Goal: Information Seeking & Learning: Learn about a topic

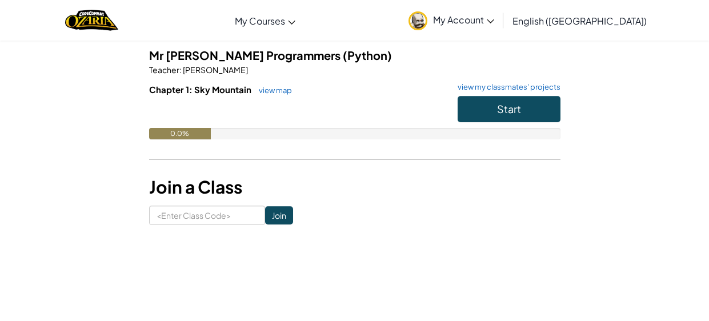
scroll to position [86, 0]
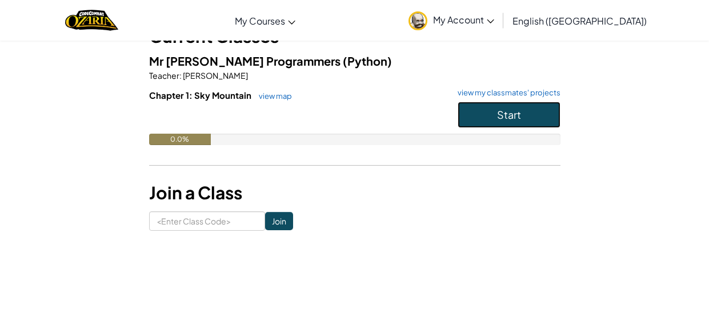
click at [467, 102] on button "Start" at bounding box center [508, 115] width 103 height 26
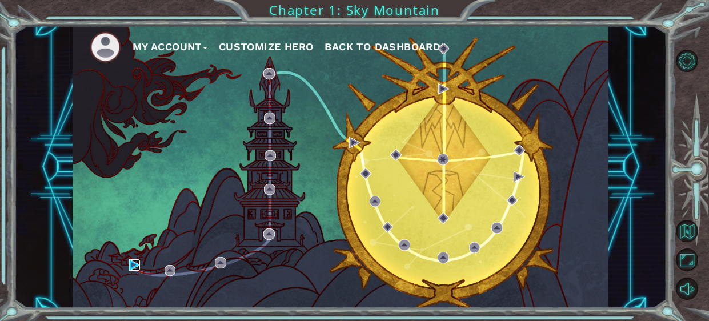
click at [129, 266] on img at bounding box center [134, 264] width 11 height 11
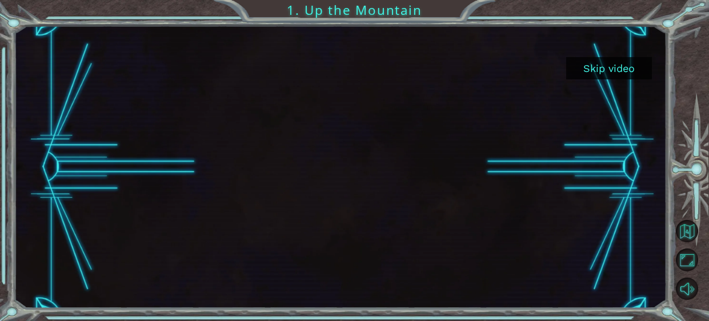
click at [591, 69] on button "Skip video" at bounding box center [609, 68] width 86 height 22
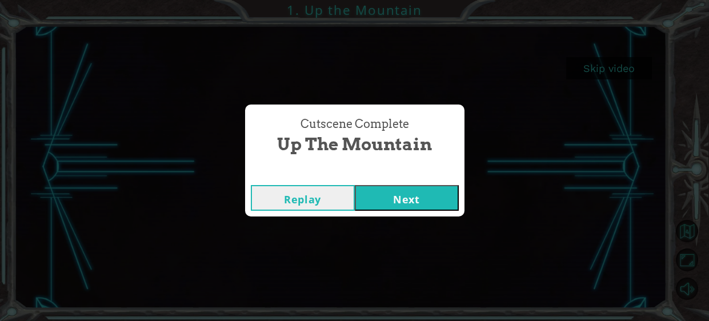
click at [430, 202] on button "Next" at bounding box center [407, 198] width 104 height 26
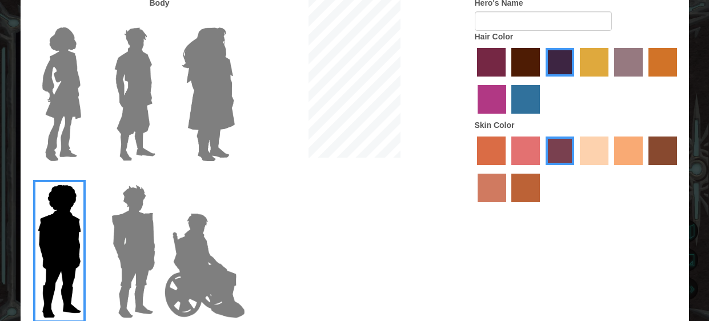
click at [516, 103] on label "lachmara hair color" at bounding box center [525, 99] width 29 height 29
click at [508, 118] on input "lachmara hair color" at bounding box center [508, 118] width 0 height 0
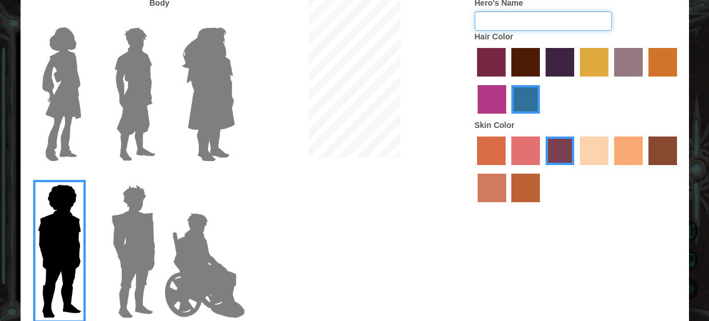
click at [511, 25] on input "Hero's Name" at bounding box center [543, 20] width 137 height 19
click at [444, 150] on div at bounding box center [354, 78] width 223 height 163
click at [585, 168] on div at bounding box center [578, 171] width 206 height 74
click at [591, 154] on label "sandy beach skin color" at bounding box center [594, 150] width 29 height 29
click at [576, 169] on input "sandy beach skin color" at bounding box center [576, 169] width 0 height 0
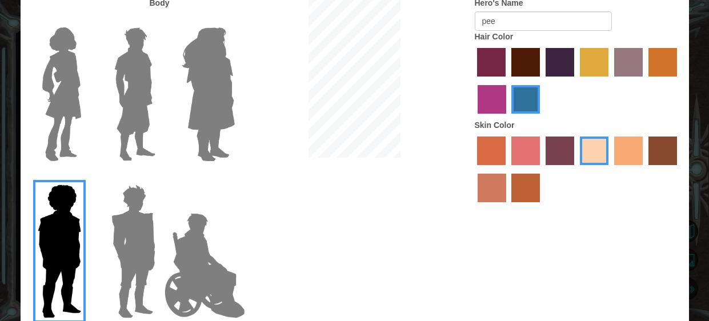
click at [570, 158] on label "tosca skin color" at bounding box center [559, 150] width 29 height 29
click at [541, 169] on input "tosca skin color" at bounding box center [541, 169] width 0 height 0
click at [223, 269] on img at bounding box center [205, 265] width 90 height 114
click at [234, 177] on input "Hero Jamie" at bounding box center [234, 177] width 0 height 0
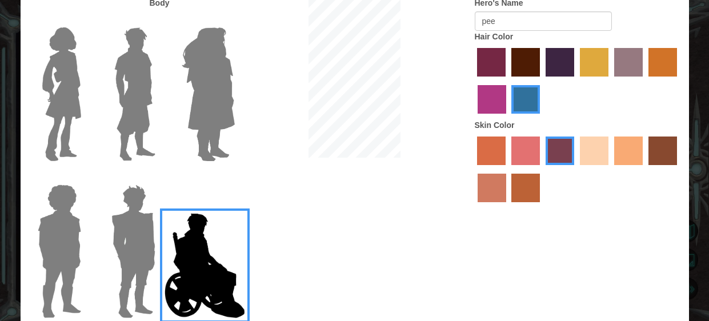
click at [109, 272] on img at bounding box center [133, 251] width 53 height 143
click at [160, 177] on input "Hero Garnet" at bounding box center [160, 177] width 0 height 0
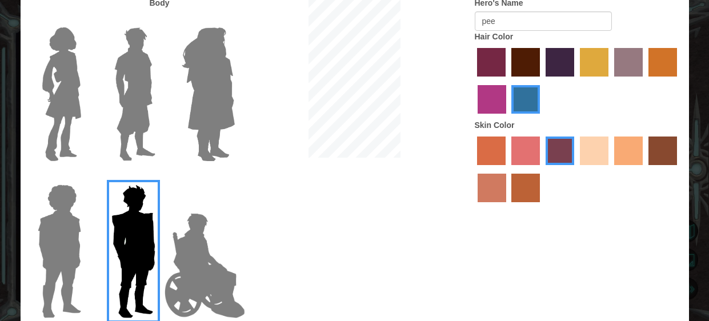
click at [146, 146] on img at bounding box center [135, 94] width 51 height 143
click at [160, 20] on input "Hero Lars" at bounding box center [160, 20] width 0 height 0
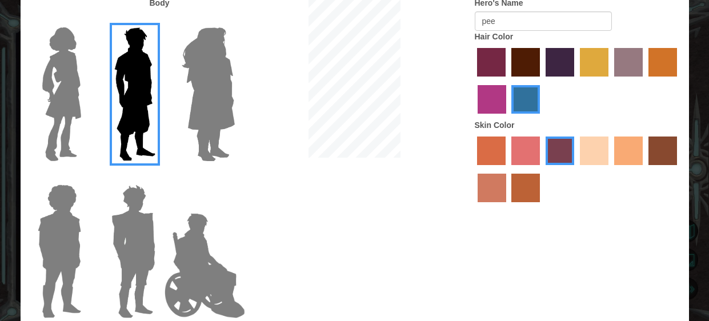
click at [207, 257] on img at bounding box center [205, 265] width 90 height 114
click at [234, 177] on input "Hero Jamie" at bounding box center [234, 177] width 0 height 0
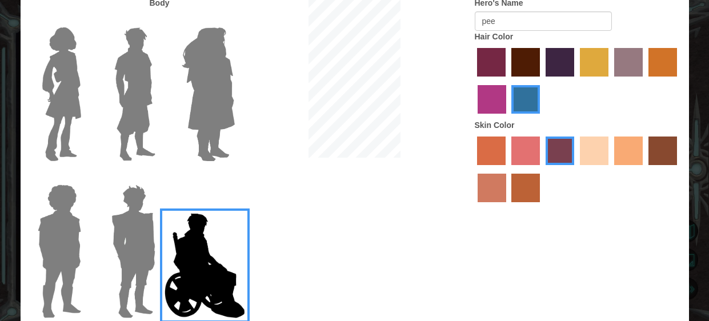
click at [602, 71] on label "tulip tree hair color" at bounding box center [594, 62] width 29 height 29
click at [576, 81] on input "tulip tree hair color" at bounding box center [576, 81] width 0 height 0
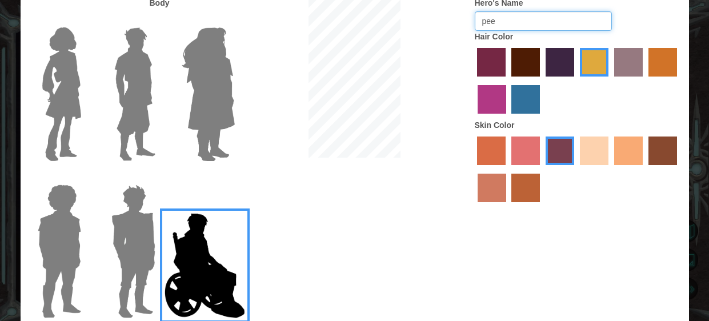
click at [556, 24] on input "pee" at bounding box center [543, 20] width 137 height 19
type input "peeman"
click at [344, 230] on div "Body Hero's Name peeman Hair Color Skin Color" at bounding box center [355, 161] width 668 height 328
click at [532, 108] on label "lachmara hair color" at bounding box center [525, 99] width 29 height 29
click at [508, 118] on input "lachmara hair color" at bounding box center [508, 118] width 0 height 0
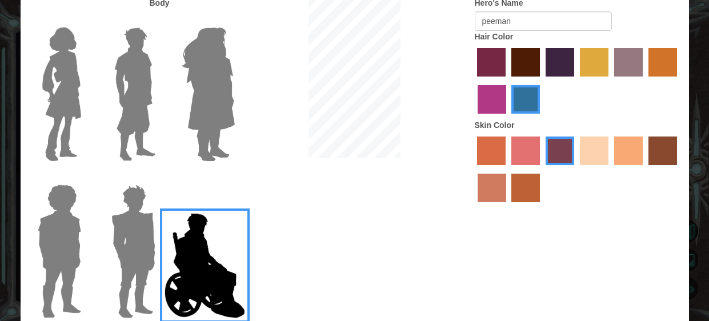
click at [595, 68] on label "tulip tree hair color" at bounding box center [594, 62] width 29 height 29
click at [576, 81] on input "tulip tree hair color" at bounding box center [576, 81] width 0 height 0
click at [491, 154] on label "sorbus skin color" at bounding box center [491, 150] width 29 height 29
click at [473, 169] on input "sorbus skin color" at bounding box center [473, 169] width 0 height 0
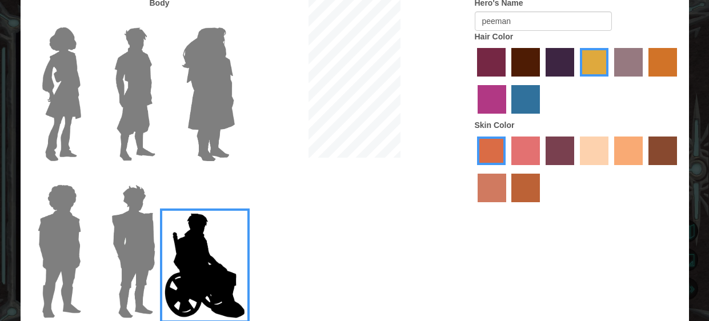
click at [457, 258] on div "Body Hero's Name peeman Hair Color Skin Color" at bounding box center [355, 161] width 668 height 328
click at [708, 245] on div "Customize Your Hero Body Hero's Name peeman Hair Color Skin Color Done" at bounding box center [354, 160] width 709 height 321
